Goal: Complete application form

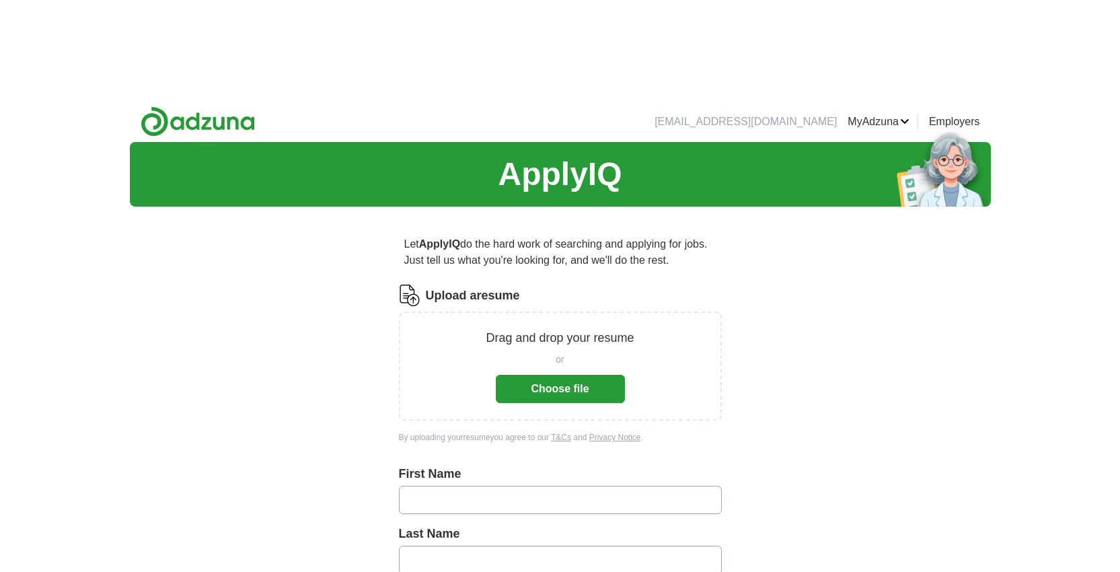
click at [556, 375] on button "Choose file" at bounding box center [560, 389] width 129 height 28
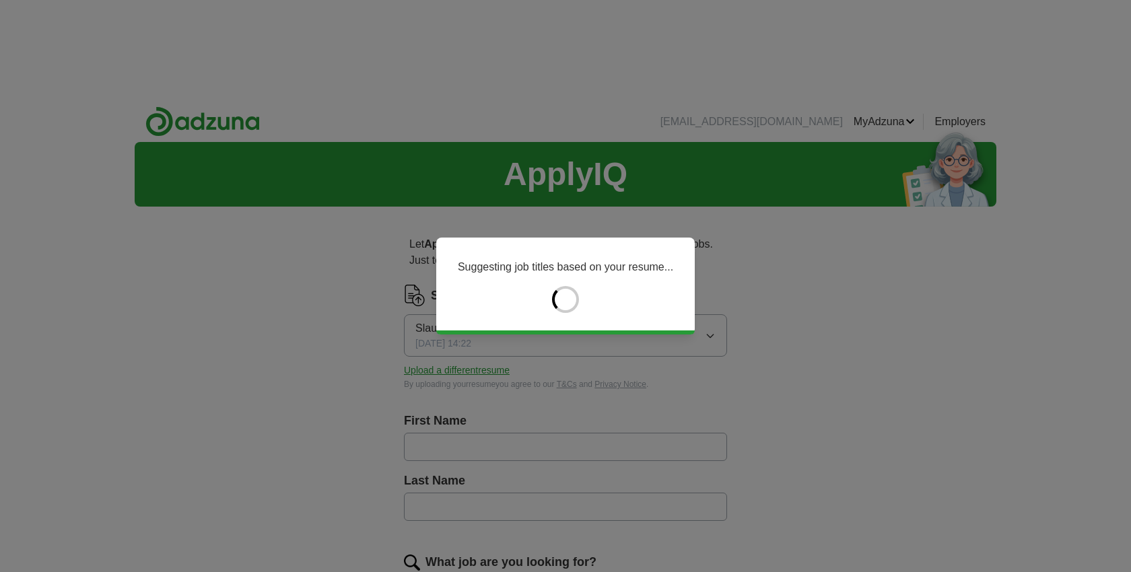
type input "*******"
type input "*********"
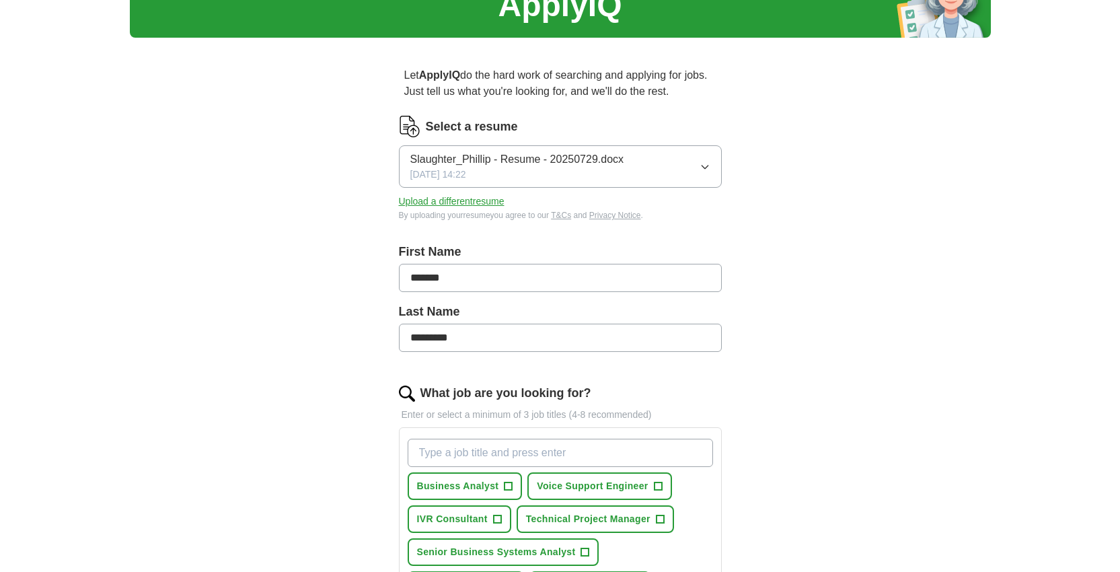
scroll to position [195, 0]
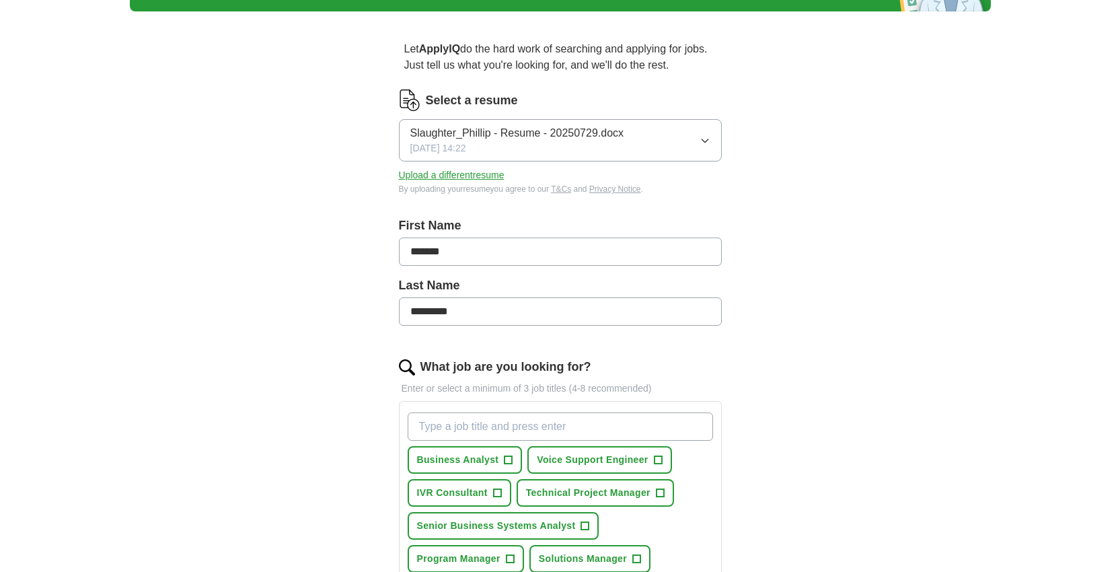
click at [456, 413] on input "What job are you looking for?" at bounding box center [561, 427] width 306 height 28
click at [509, 455] on span "+" at bounding box center [509, 460] width 8 height 11
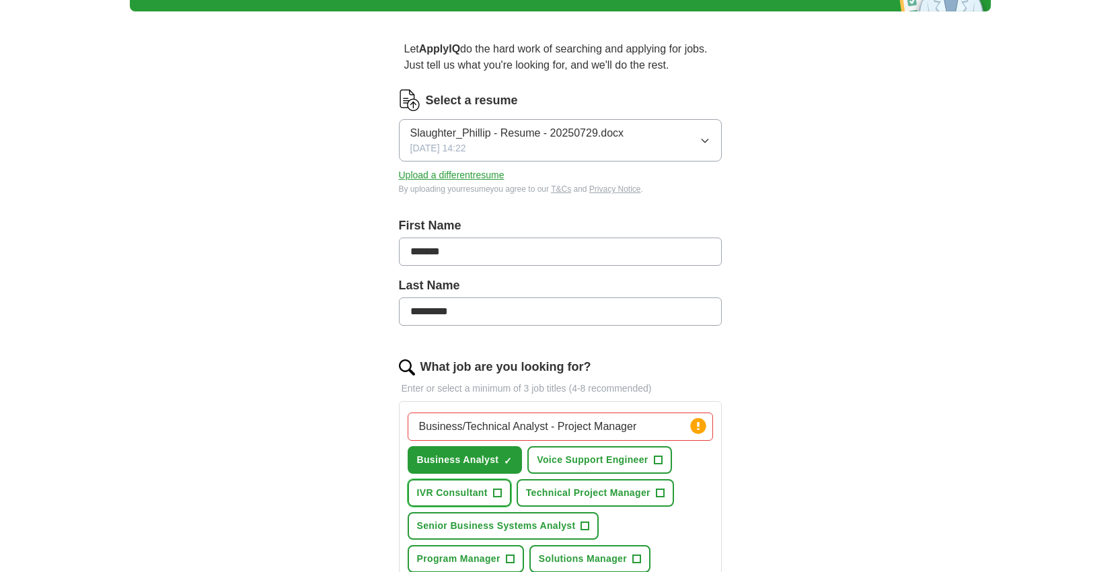
click at [497, 488] on span "+" at bounding box center [497, 493] width 8 height 11
click at [641, 413] on input "Business/Technical Analyst - Project Manager" at bounding box center [561, 427] width 306 height 28
type input "Business/Technical Analyst"
click at [587, 512] on button "Senior Business Systems Analyst +" at bounding box center [504, 526] width 192 height 28
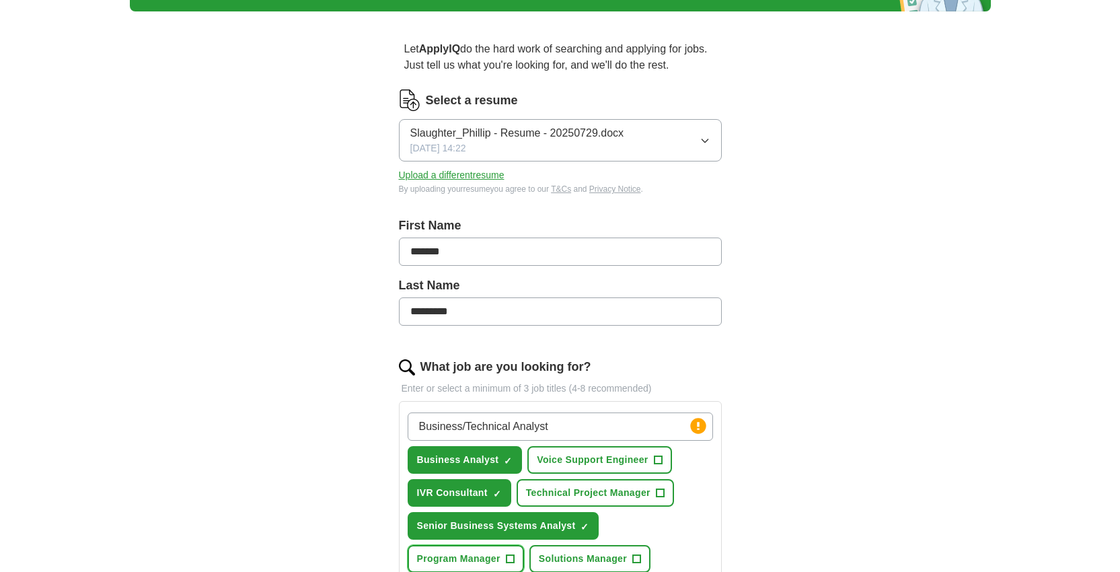
click at [511, 554] on span "+" at bounding box center [510, 559] width 8 height 11
click at [643, 545] on button "Solutions Manager +" at bounding box center [590, 559] width 121 height 28
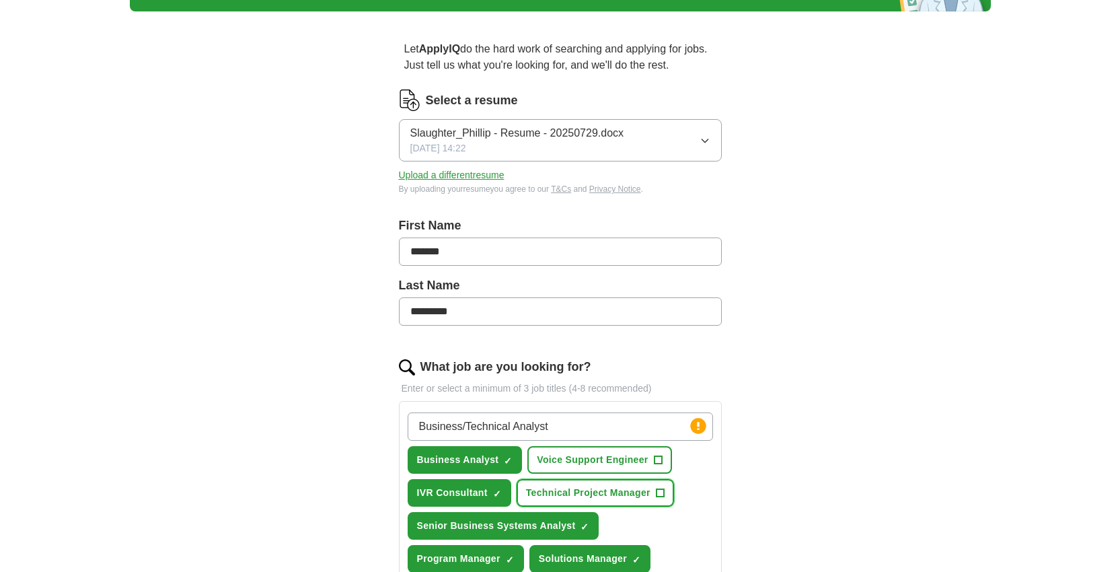
click at [663, 488] on span "+" at bounding box center [660, 493] width 8 height 11
click at [658, 455] on span "+" at bounding box center [658, 460] width 8 height 11
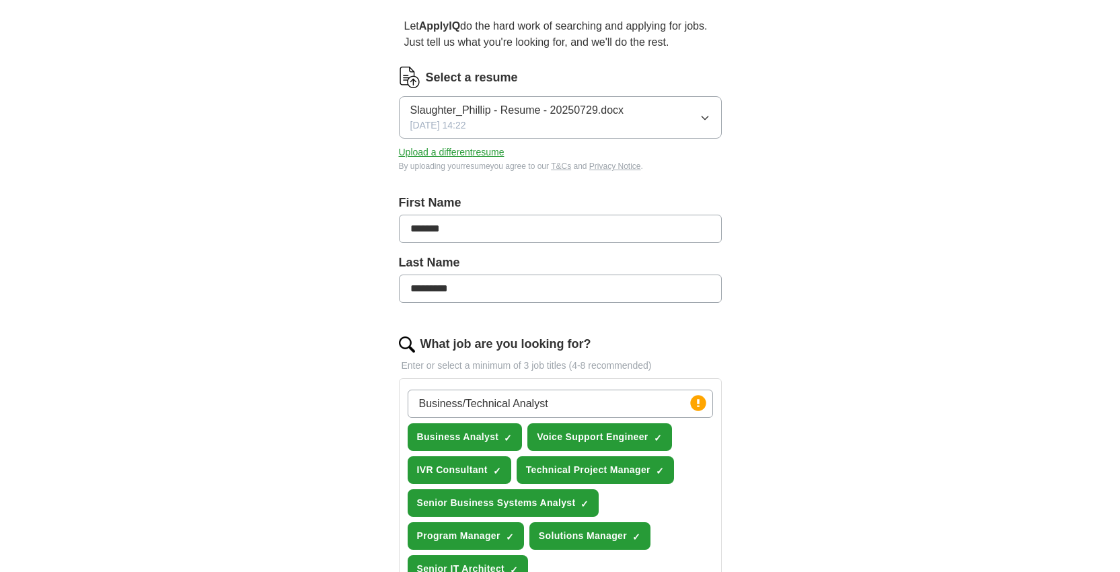
scroll to position [0, 0]
